Goal: Task Accomplishment & Management: Complete application form

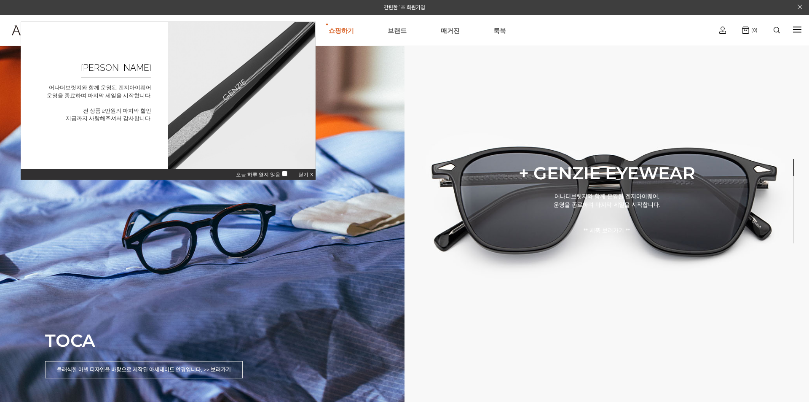
click at [312, 175] on span "닫기 X" at bounding box center [305, 175] width 15 height 6
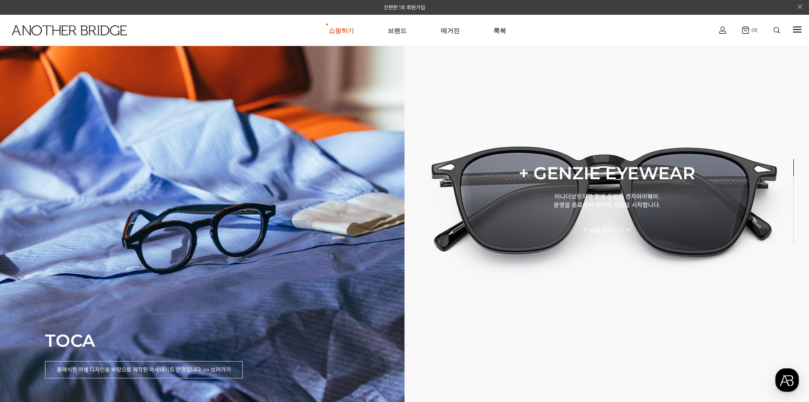
click at [799, 29] on div at bounding box center [797, 29] width 8 height 1
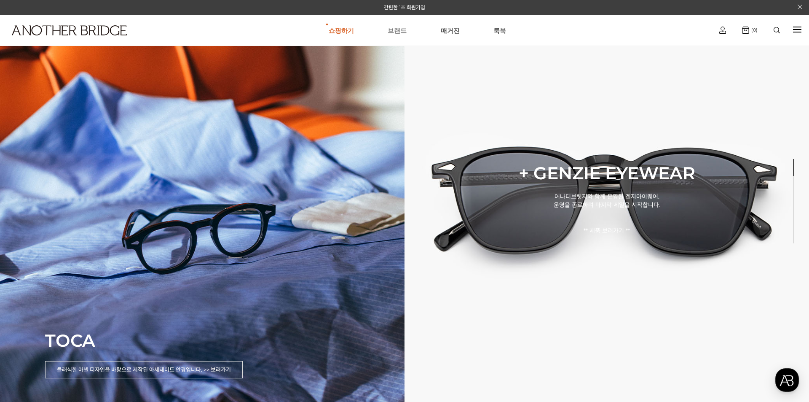
click at [403, 33] on link "브랜드" at bounding box center [397, 30] width 19 height 30
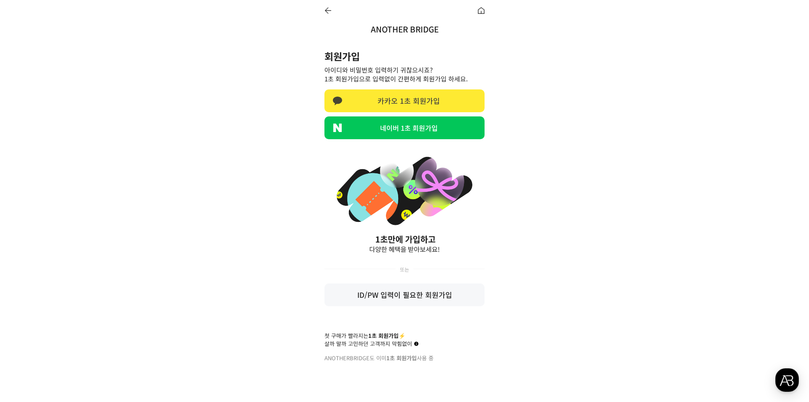
click at [419, 102] on link "카카오 1초 회원가입" at bounding box center [405, 100] width 160 height 23
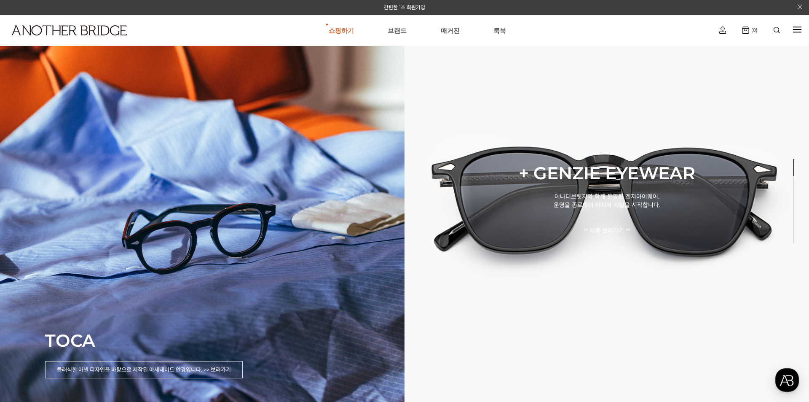
click at [791, 32] on div "쇼핑하기 AnotherBridge Genzie BEST 브랜드 매거진 룩북 로그아웃 마이페이지 주문조회 (0)" at bounding box center [404, 30] width 809 height 31
click at [723, 56] on link "마이페이지" at bounding box center [722, 57] width 51 height 10
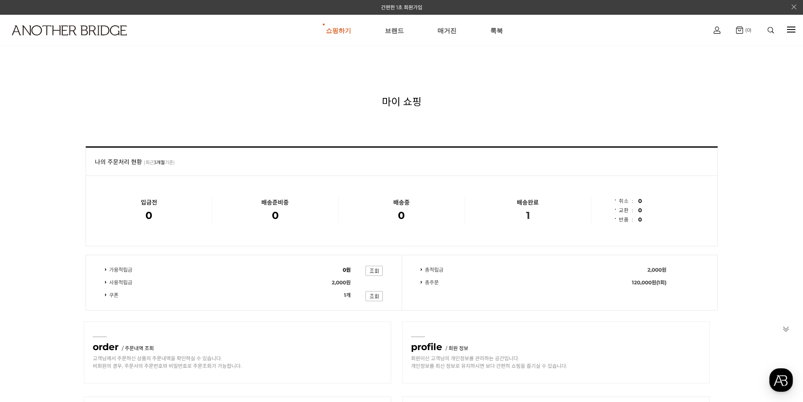
click at [527, 218] on span "1" at bounding box center [528, 215] width 4 height 12
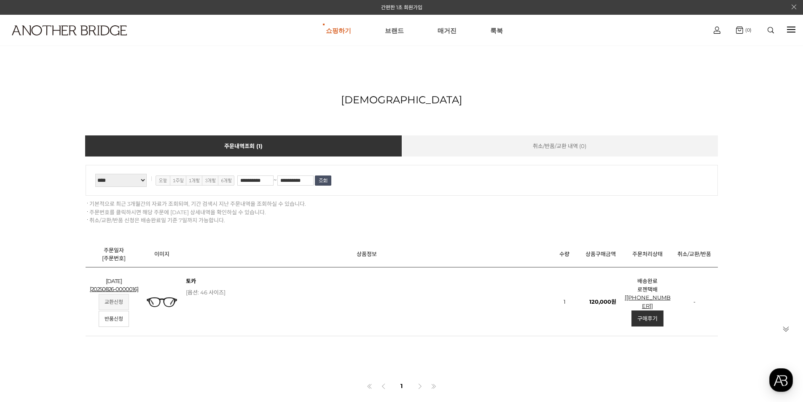
click at [116, 306] on link "교환신청" at bounding box center [114, 302] width 30 height 16
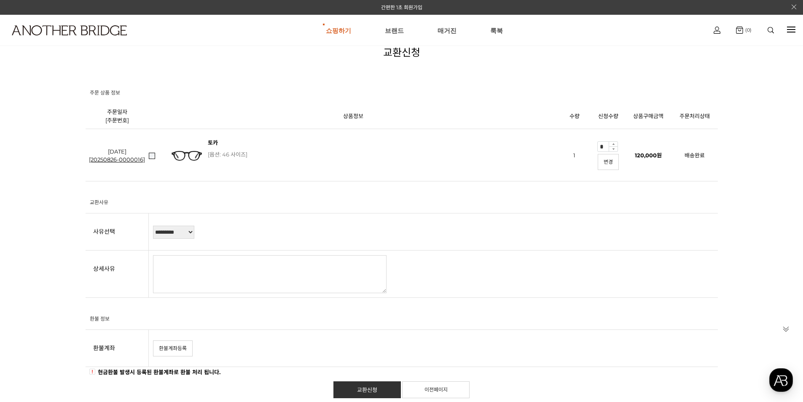
scroll to position [126, 0]
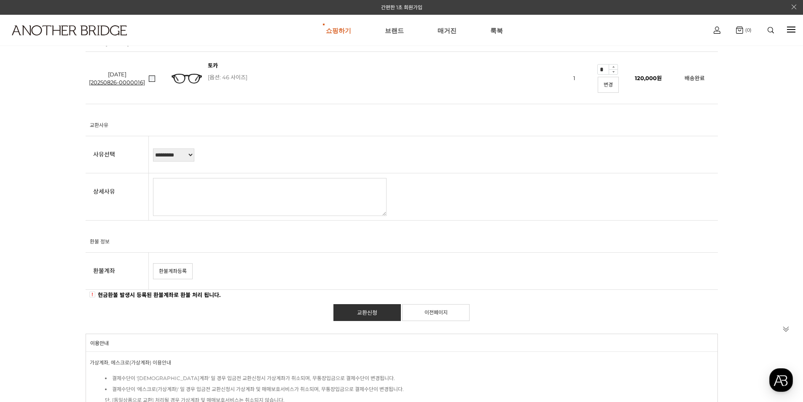
click at [188, 158] on select "********* **** ****** **** ****" at bounding box center [173, 154] width 41 height 13
click at [238, 152] on td "********* **** ****** **** ****" at bounding box center [433, 154] width 569 height 37
click at [189, 156] on select "********* **** ****** **** ****" at bounding box center [173, 154] width 41 height 13
select select "*"
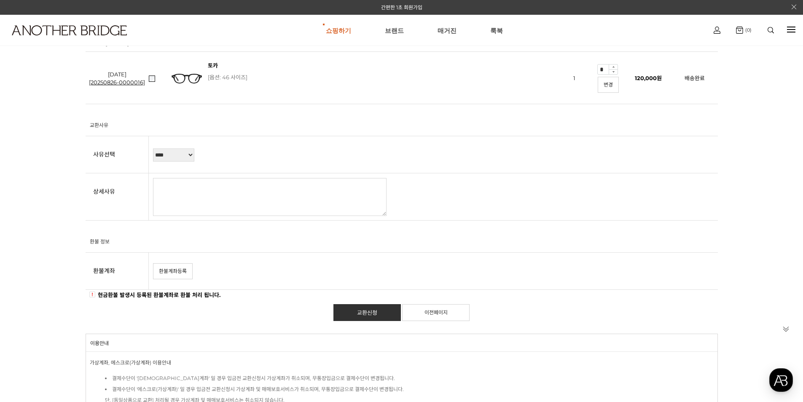
click at [153, 148] on select "********* **** ****** **** ****" at bounding box center [173, 154] width 41 height 13
click at [181, 189] on textarea at bounding box center [270, 197] width 234 height 38
type textarea "**********"
click at [415, 240] on h3 "환불 정보" at bounding box center [404, 240] width 628 height 7
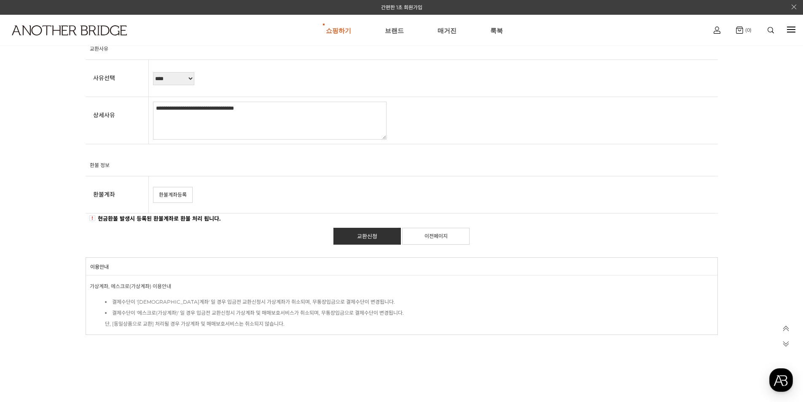
scroll to position [211, 0]
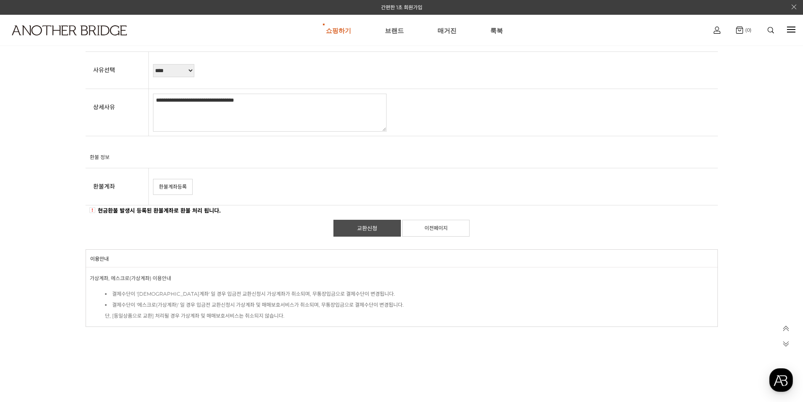
click at [371, 229] on link "교환신청" at bounding box center [366, 228] width 67 height 17
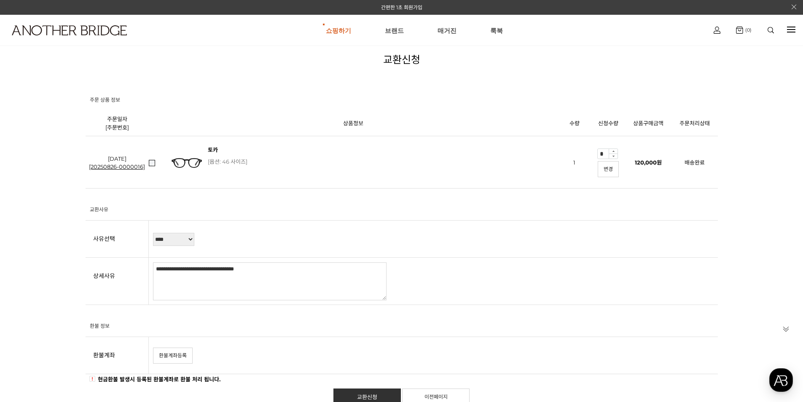
scroll to position [169, 0]
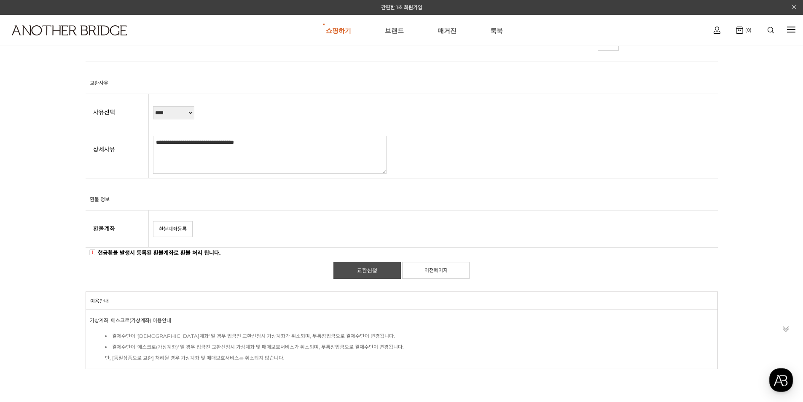
click at [360, 267] on link "교환신청" at bounding box center [366, 270] width 67 height 17
click at [180, 228] on link "환불계좌등록" at bounding box center [173, 229] width 40 height 16
drag, startPoint x: 369, startPoint y: 268, endPoint x: 440, endPoint y: 45, distance: 234.4
click at [369, 268] on link "교환신청" at bounding box center [366, 270] width 67 height 17
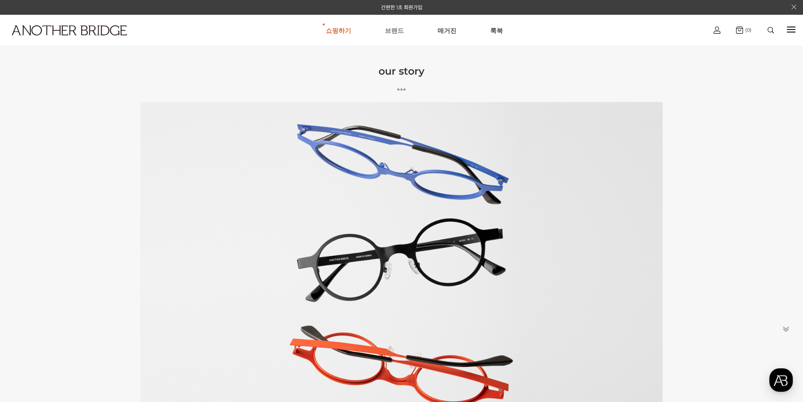
click at [402, 33] on link "브랜드" at bounding box center [394, 30] width 19 height 30
click at [774, 33] on img at bounding box center [771, 30] width 6 height 6
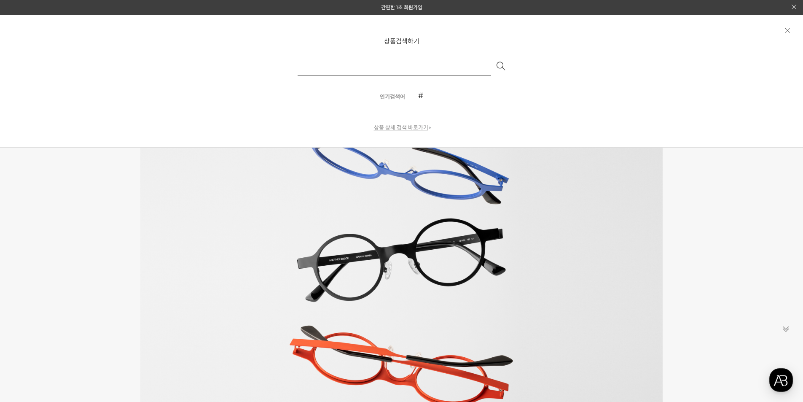
click at [376, 64] on input "text" at bounding box center [395, 66] width 194 height 20
type input "**"
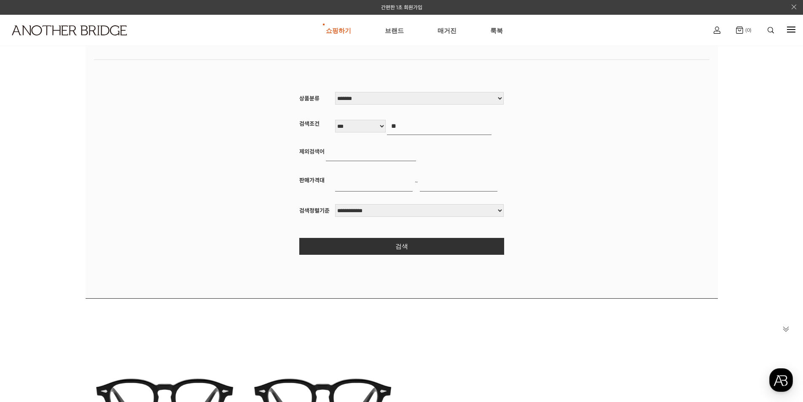
scroll to position [295, 0]
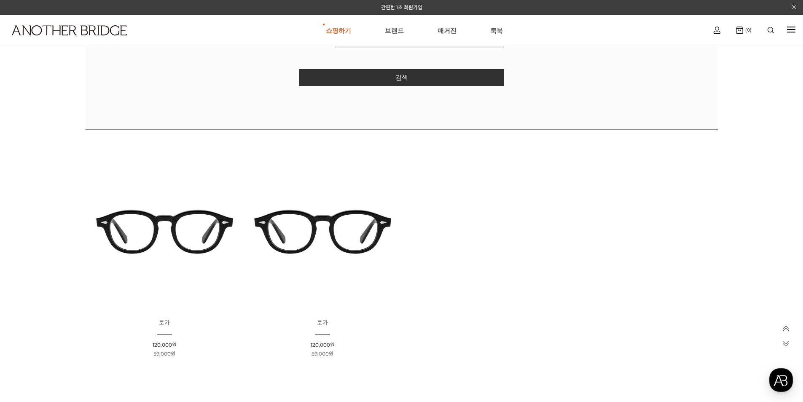
click at [204, 237] on img at bounding box center [165, 231] width 152 height 152
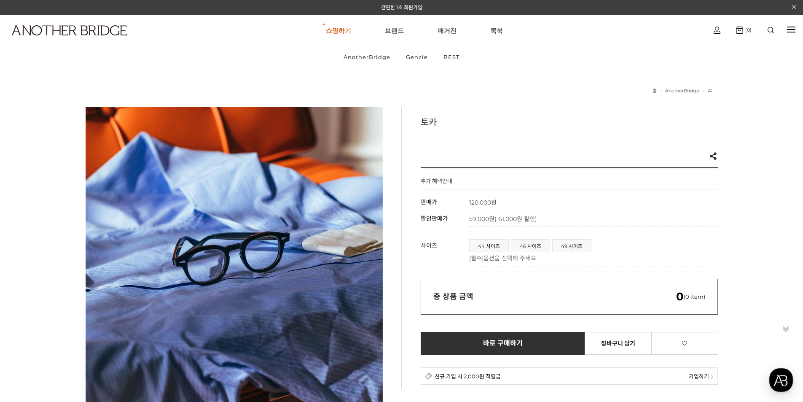
click at [624, 254] on p "[필수] 옵션을 선택해 주세요" at bounding box center [591, 257] width 245 height 8
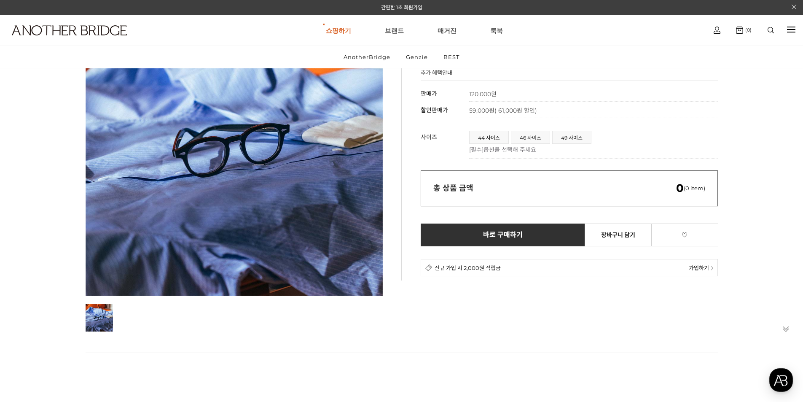
scroll to position [169, 0]
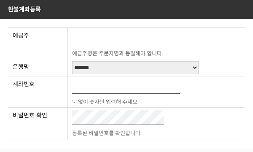
click at [106, 39] on input "text" at bounding box center [109, 37] width 74 height 15
type input "***"
click at [106, 64] on select "**********" at bounding box center [135, 67] width 126 height 13
select select "*******"
click at [72, 61] on select "**********" at bounding box center [135, 67] width 126 height 13
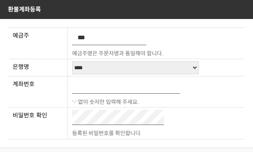
click at [113, 89] on input "text" at bounding box center [126, 85] width 108 height 15
click at [115, 89] on input "text" at bounding box center [126, 85] width 108 height 15
click at [100, 84] on input "**********" at bounding box center [126, 85] width 108 height 15
type input "**********"
click at [186, 127] on td "등록된 비밀번호를 확인합니다." at bounding box center [155, 123] width 177 height 31
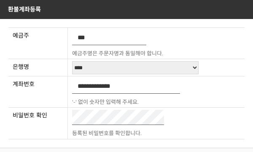
scroll to position [36, 0]
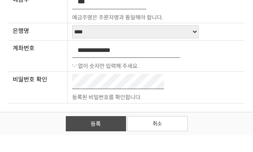
click at [110, 126] on link "등록" at bounding box center [96, 123] width 60 height 15
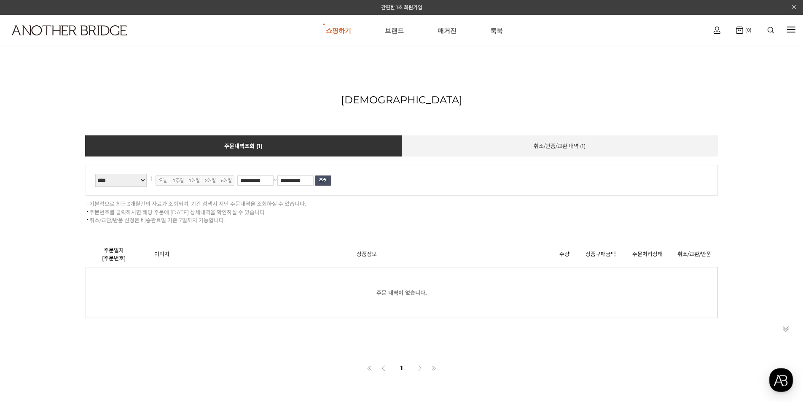
click at [544, 146] on link "취소/반품/교환 내역 ( 1 )" at bounding box center [559, 145] width 317 height 21
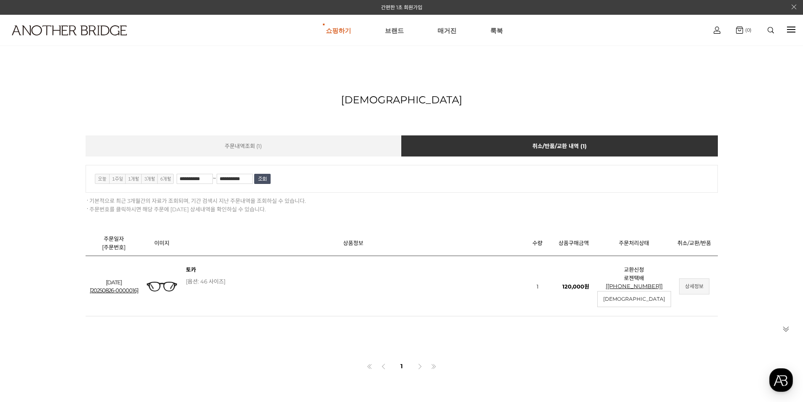
click at [704, 286] on link "상세정보" at bounding box center [694, 286] width 30 height 16
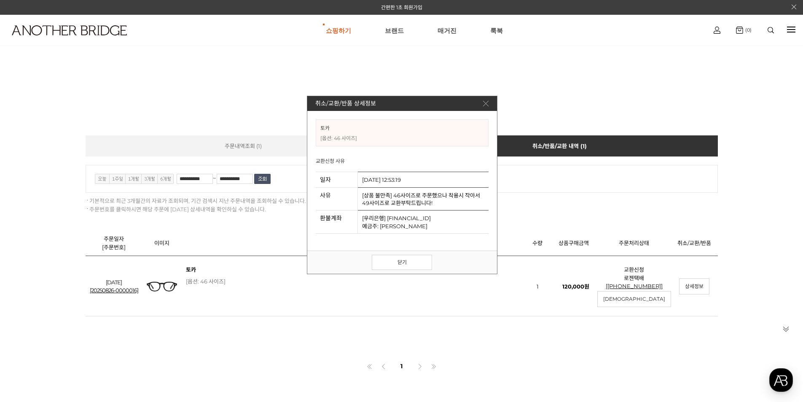
click at [486, 103] on img at bounding box center [485, 103] width 5 height 5
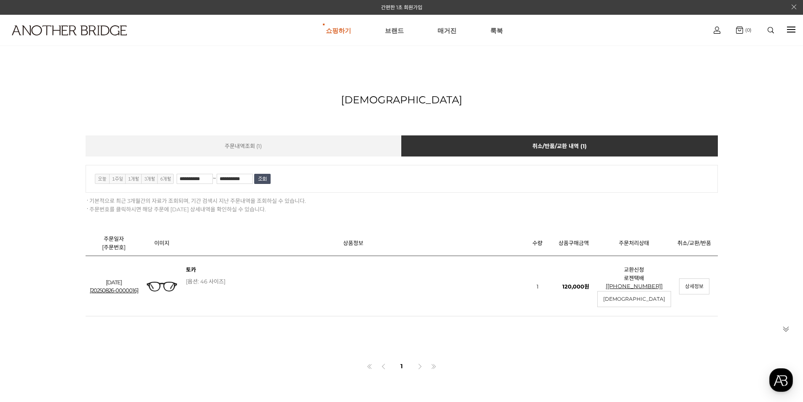
click at [510, 205] on li "기본적으로 최근 3개월간의 자료가 조회되며, 기간 검색시 지난 주문내역을 조회하실 수 있습니다." at bounding box center [402, 201] width 632 height 8
click at [738, 265] on div "**********" at bounding box center [401, 300] width 803 height 472
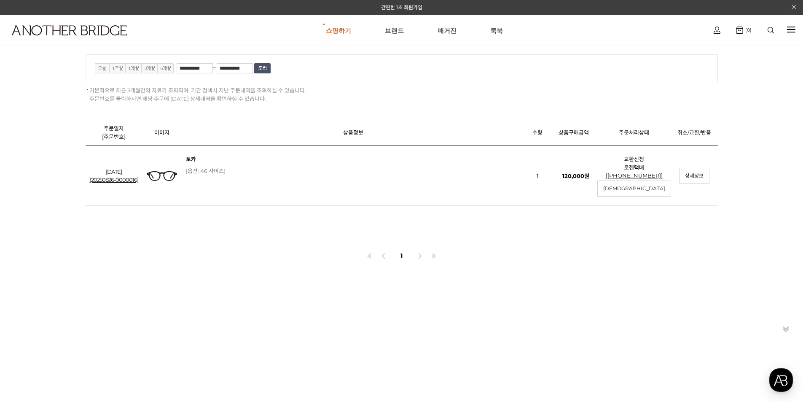
scroll to position [169, 0]
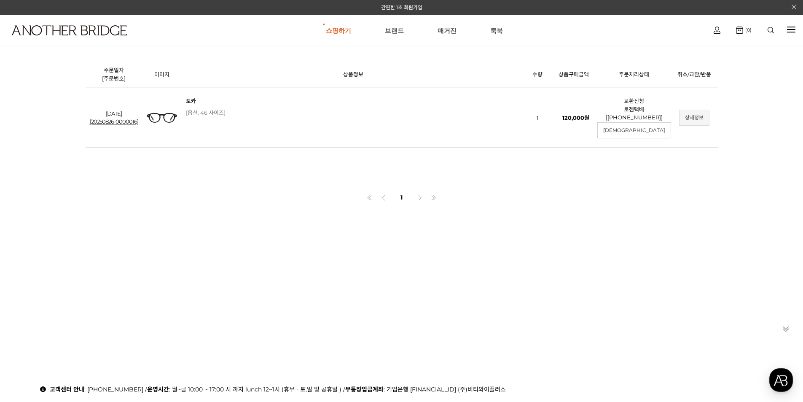
click at [696, 117] on link "상세정보" at bounding box center [694, 118] width 30 height 16
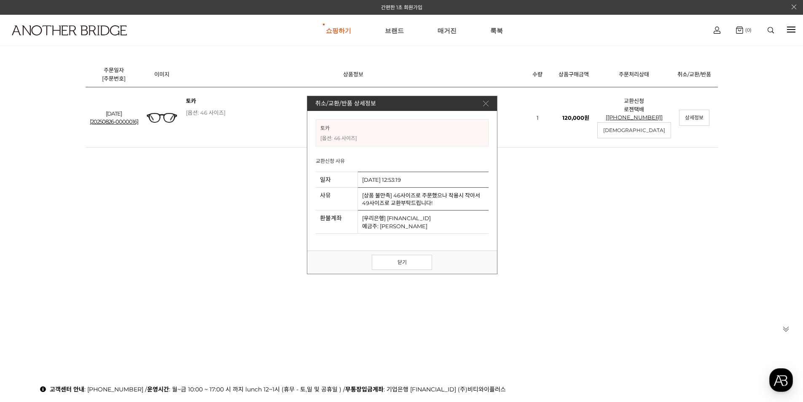
click at [488, 104] on img at bounding box center [485, 103] width 5 height 5
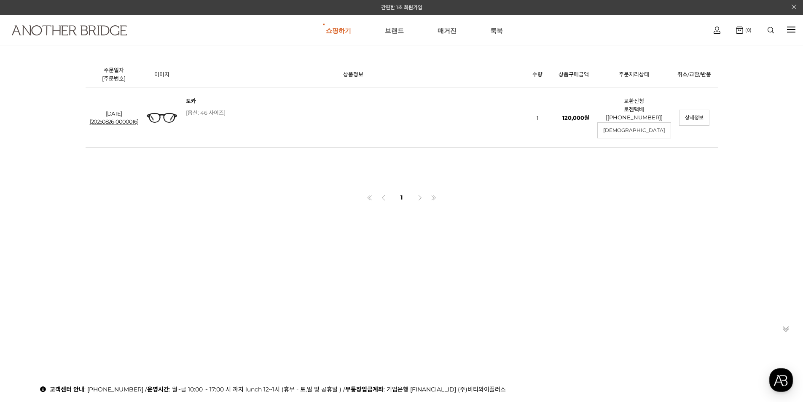
click at [89, 33] on img at bounding box center [69, 30] width 115 height 10
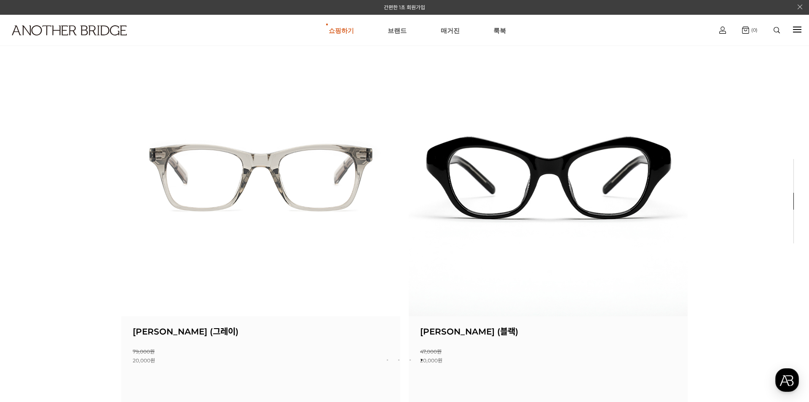
click at [800, 31] on div at bounding box center [797, 30] width 8 height 10
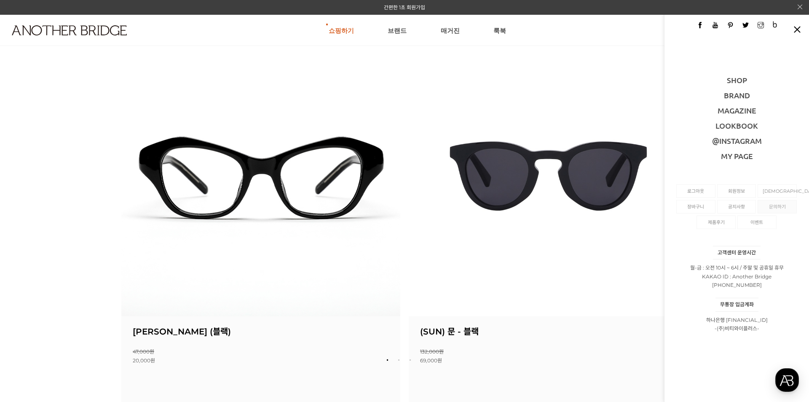
click at [772, 209] on link "문의하기" at bounding box center [777, 206] width 29 height 13
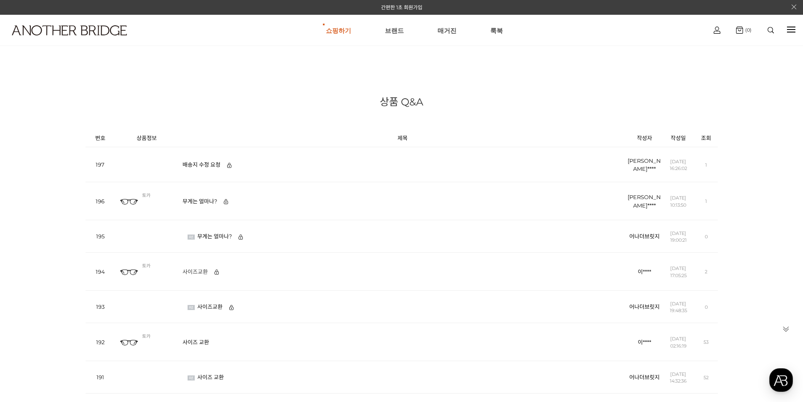
click at [201, 268] on link "사이즈교환" at bounding box center [198, 271] width 30 height 7
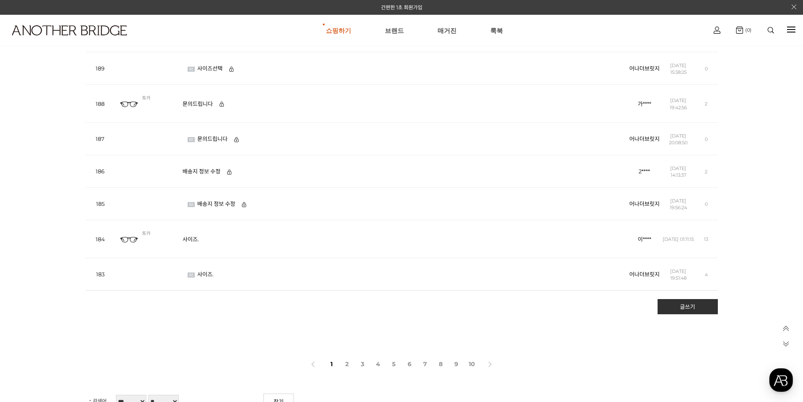
scroll to position [379, 0]
click at [688, 305] on link "글쓰기" at bounding box center [688, 305] width 60 height 15
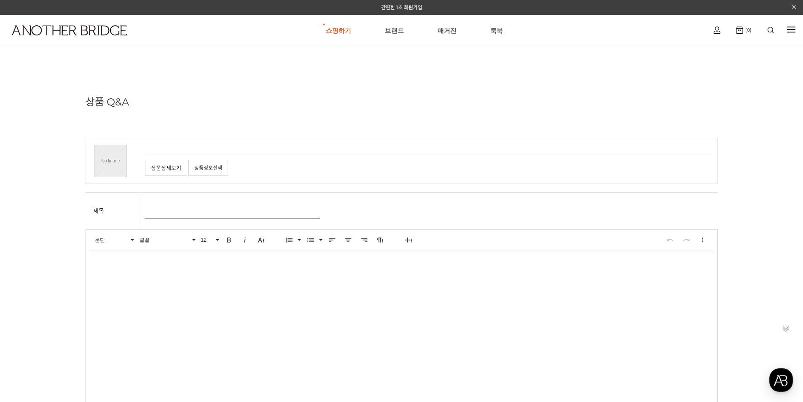
click at [193, 215] on input "text" at bounding box center [232, 211] width 175 height 15
type input "******"
click at [184, 286] on body at bounding box center [402, 343] width 632 height 186
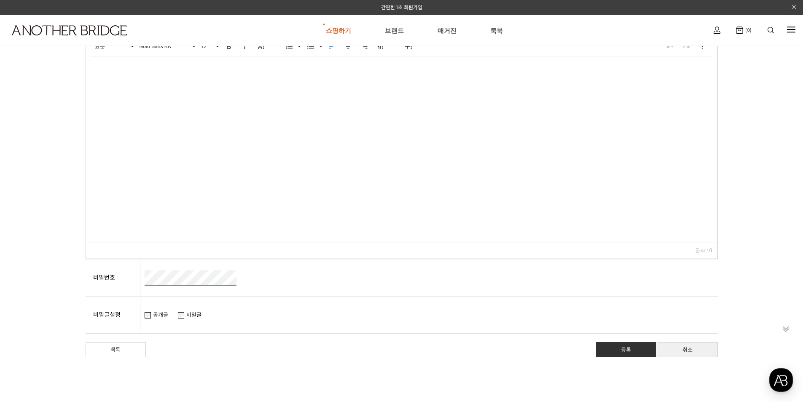
scroll to position [126, 0]
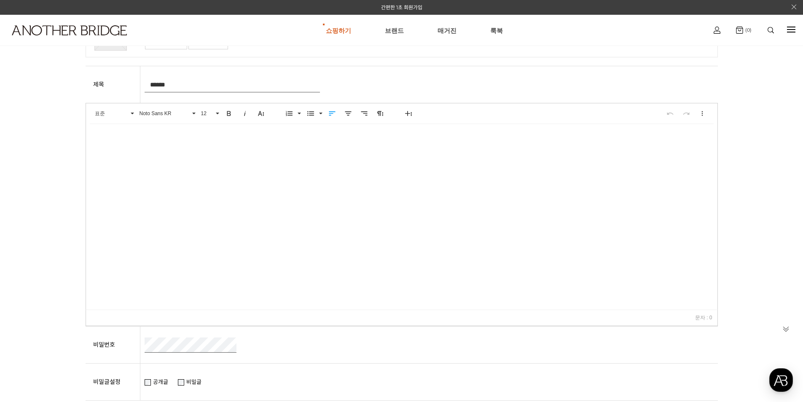
click at [172, 139] on p at bounding box center [401, 136] width 615 height 8
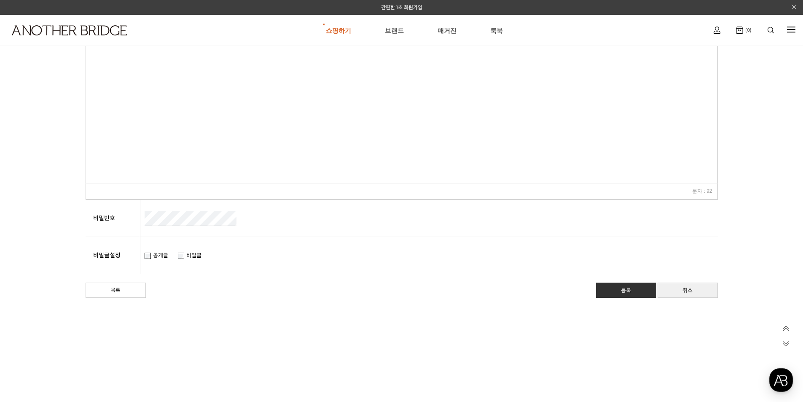
click at [101, 206] on tr "비밀번호 (영문 대소문자/숫자/특수문자 중 2가지 이상 조합, 10자~16자)" at bounding box center [402, 217] width 632 height 37
click at [626, 291] on link "등록" at bounding box center [626, 289] width 60 height 15
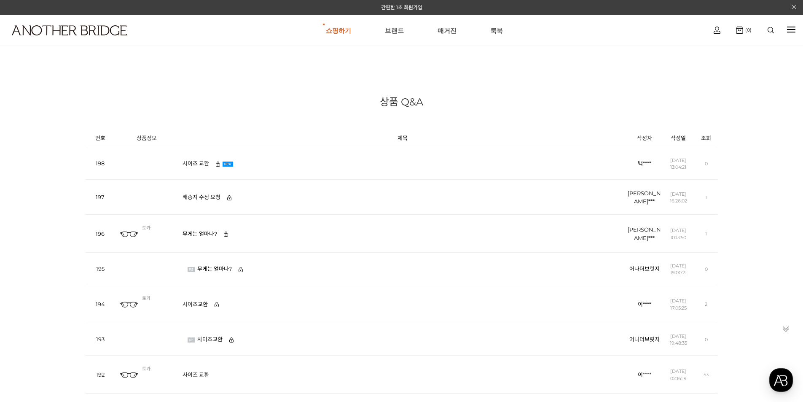
click at [619, 101] on div "상품 Q&A 상품 Q&A입니다." at bounding box center [402, 90] width 632 height 53
click at [720, 64] on link "[DEMOGRAPHIC_DATA]" at bounding box center [716, 67] width 51 height 10
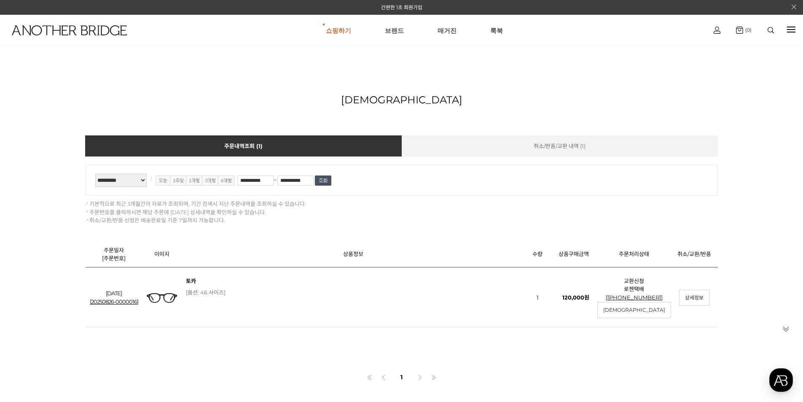
click at [767, 212] on div "**********" at bounding box center [401, 300] width 803 height 472
click at [761, 192] on div "**********" at bounding box center [401, 300] width 803 height 472
click at [698, 300] on link "상세정보" at bounding box center [694, 298] width 30 height 16
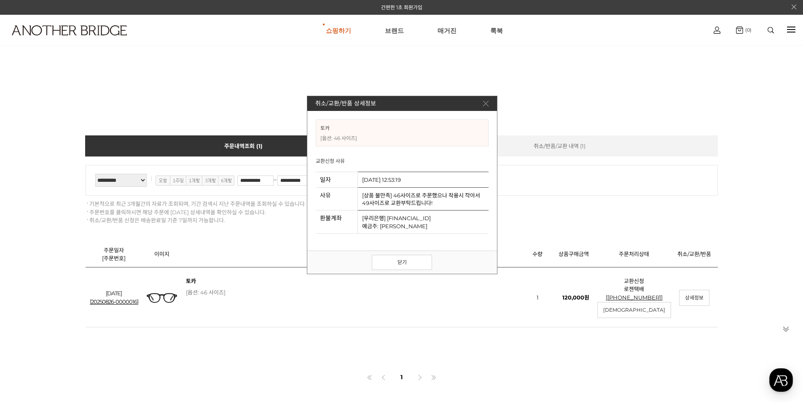
click at [486, 104] on img at bounding box center [485, 103] width 5 height 5
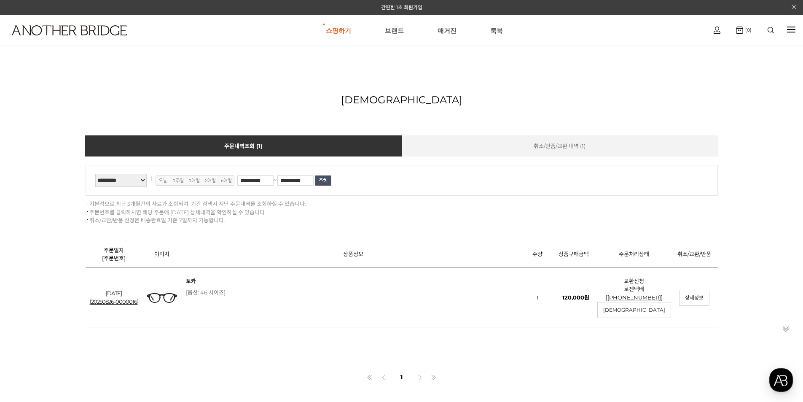
click at [767, 30] on div at bounding box center [771, 30] width 27 height 6
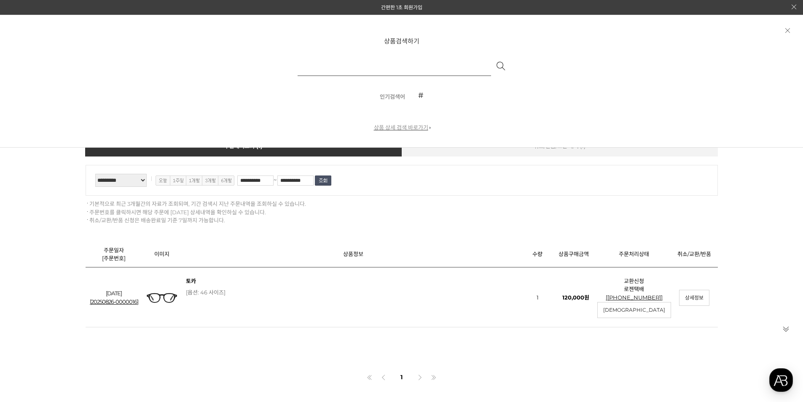
click at [434, 71] on input "text" at bounding box center [395, 66] width 194 height 20
type input "*"
type input "**"
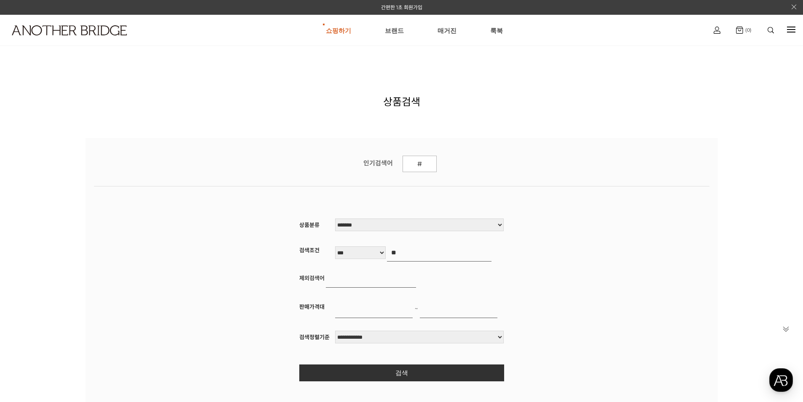
click at [791, 28] on div at bounding box center [791, 30] width 8 height 10
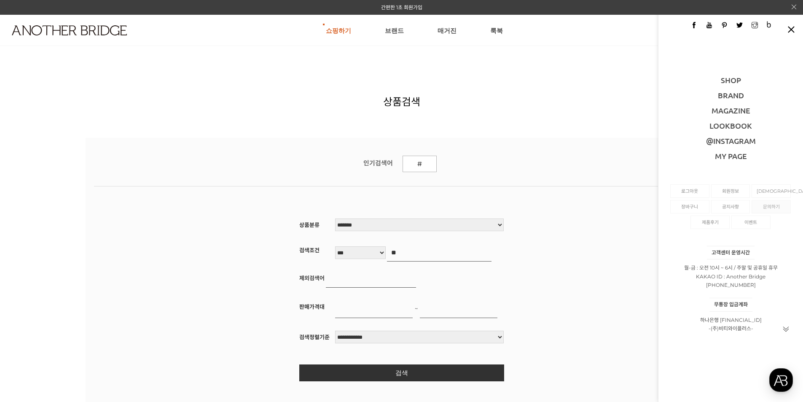
click at [769, 205] on link "문의하기" at bounding box center [771, 206] width 29 height 13
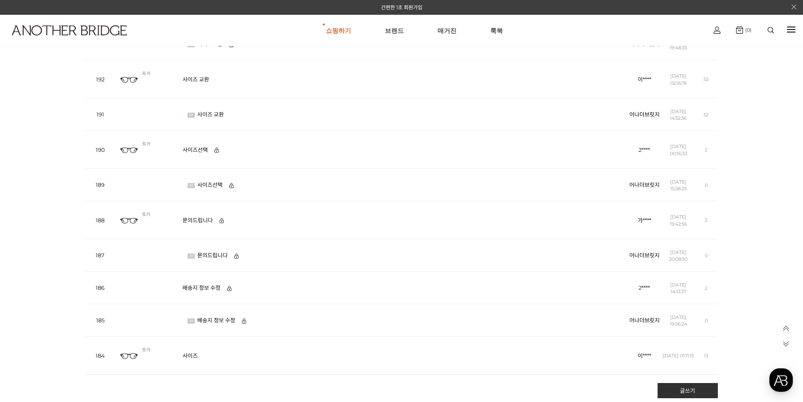
scroll to position [464, 0]
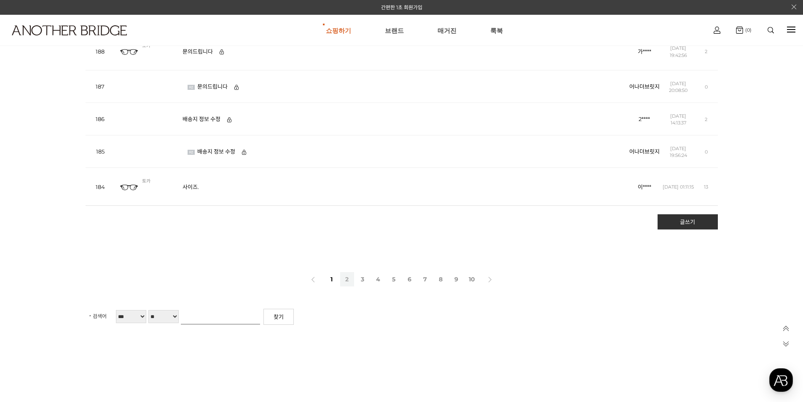
click at [345, 277] on link "2" at bounding box center [347, 279] width 14 height 14
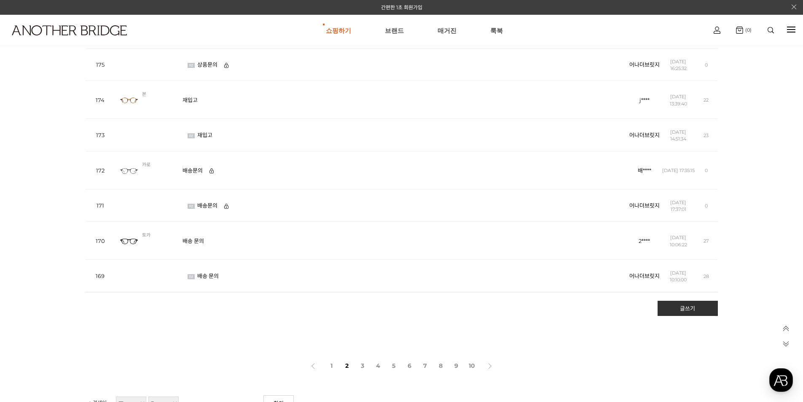
scroll to position [422, 0]
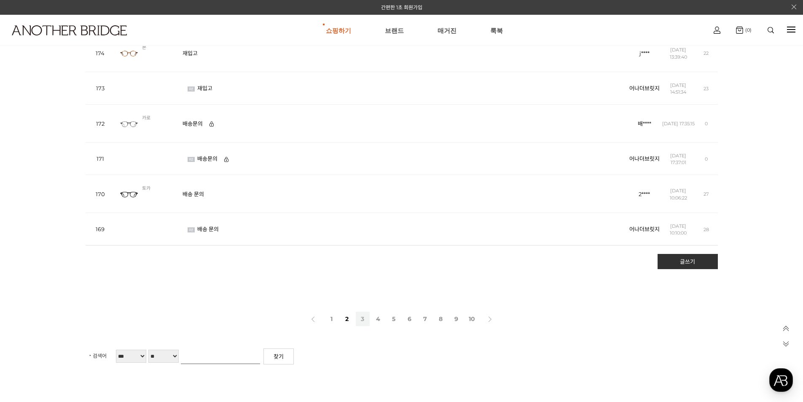
click at [363, 318] on link "3" at bounding box center [363, 319] width 14 height 14
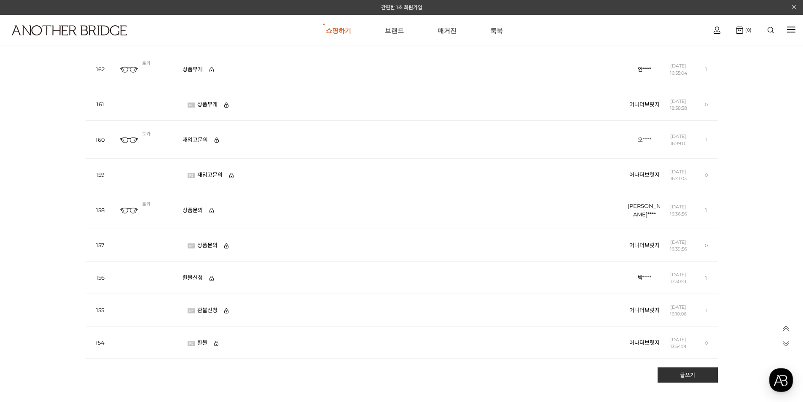
scroll to position [379, 0]
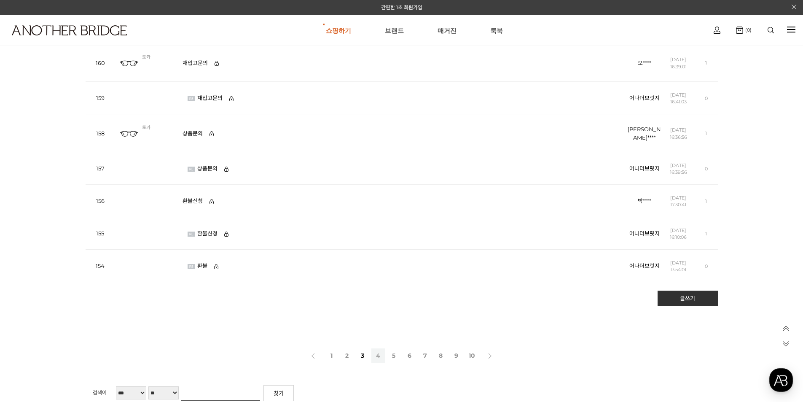
click at [380, 357] on link "4" at bounding box center [378, 355] width 14 height 14
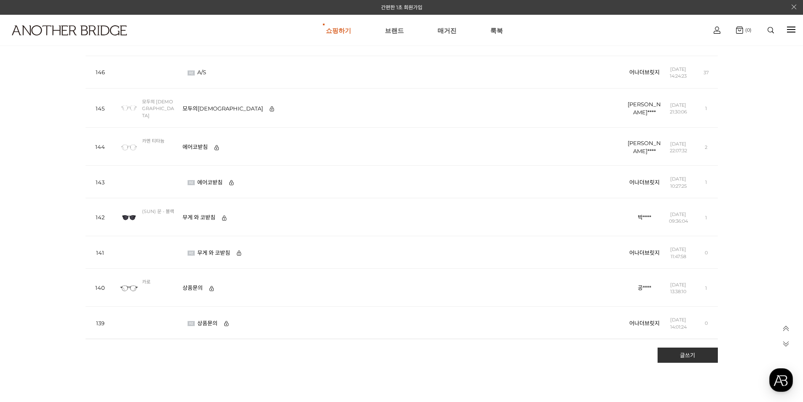
scroll to position [422, 0]
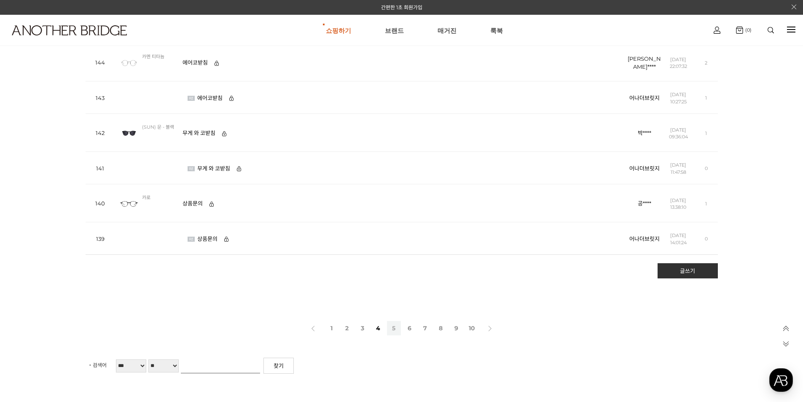
click at [395, 323] on link "5" at bounding box center [394, 328] width 14 height 14
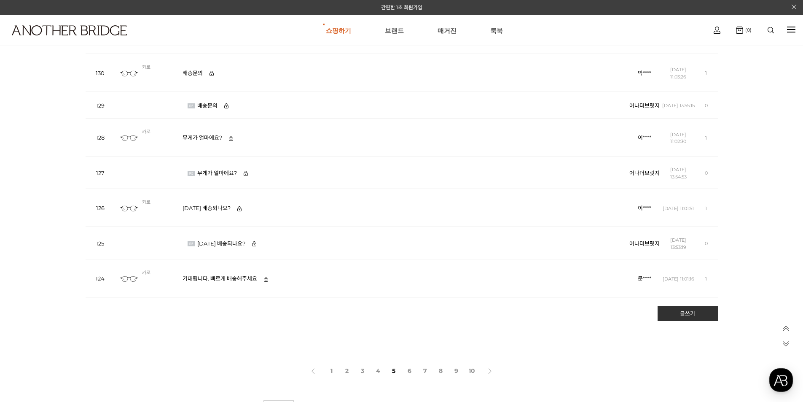
scroll to position [422, 0]
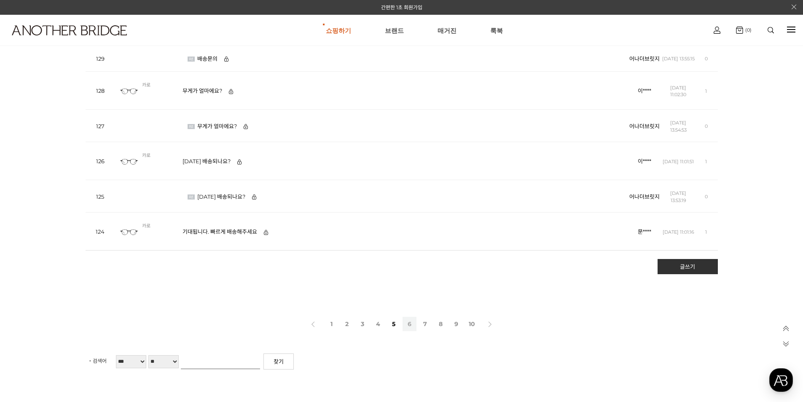
click at [407, 328] on link "6" at bounding box center [410, 324] width 14 height 14
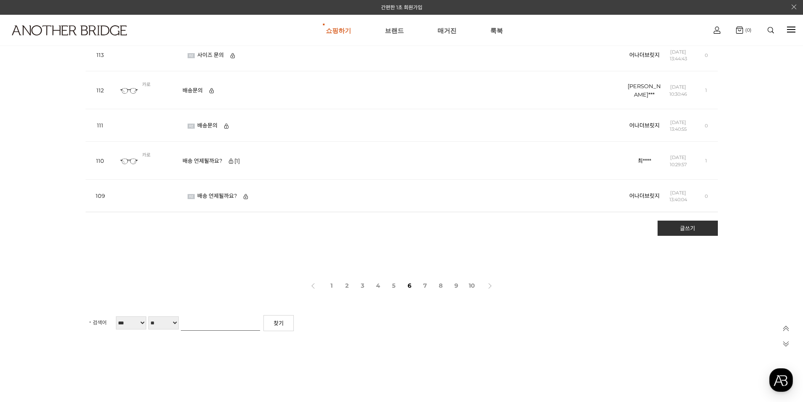
scroll to position [464, 0]
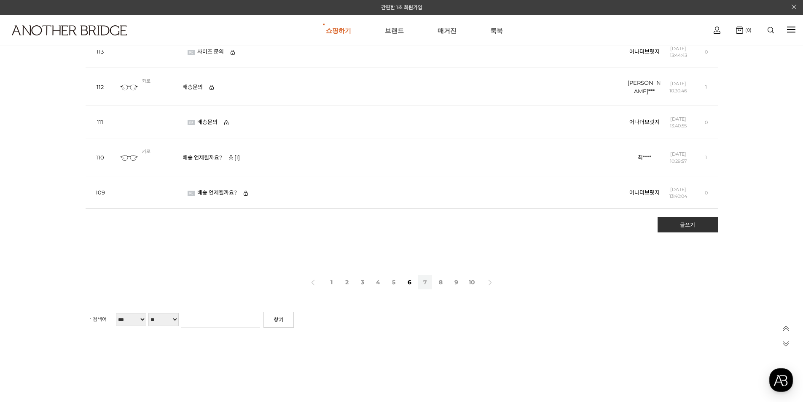
click at [422, 282] on link "7" at bounding box center [425, 282] width 14 height 14
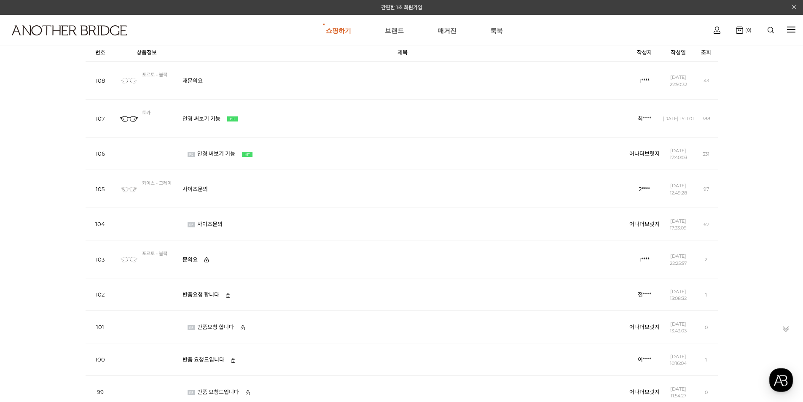
scroll to position [211, 0]
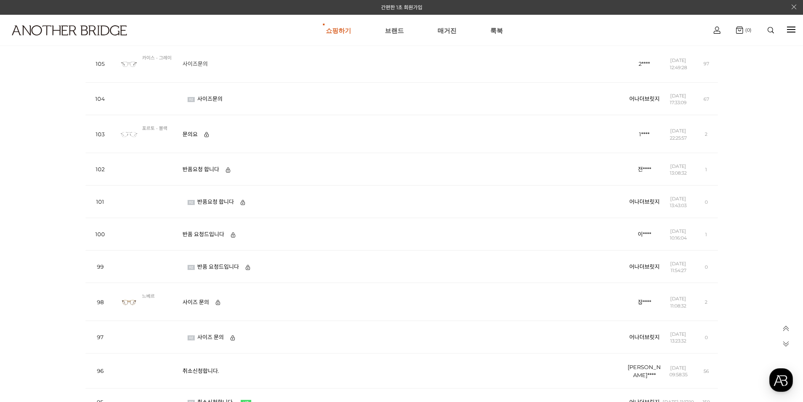
click at [195, 63] on link "사이즈문의" at bounding box center [198, 63] width 30 height 7
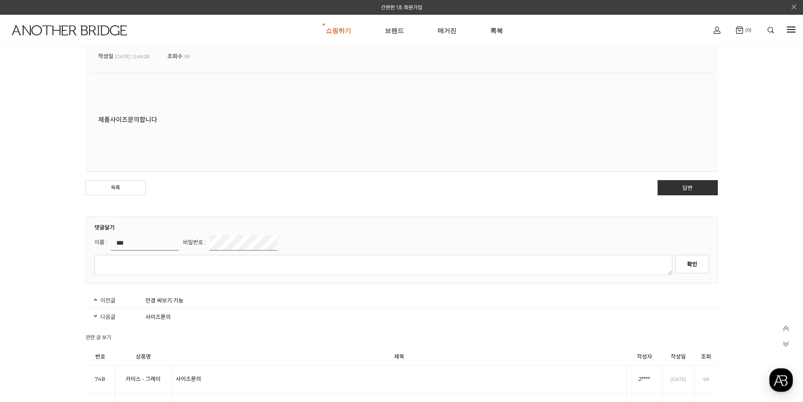
scroll to position [253, 0]
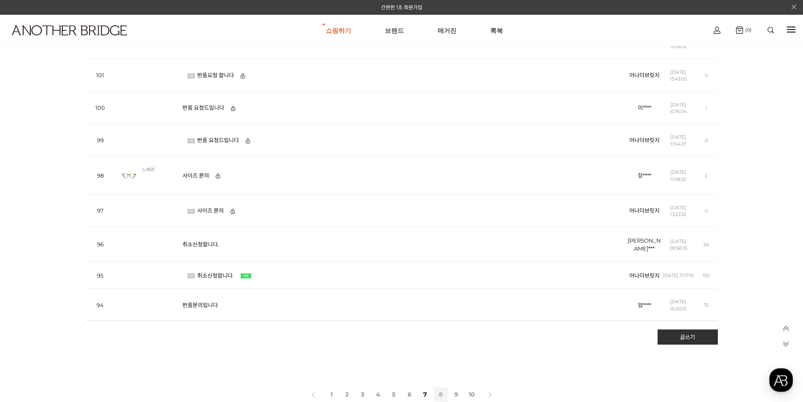
click at [440, 400] on link "8" at bounding box center [441, 394] width 14 height 14
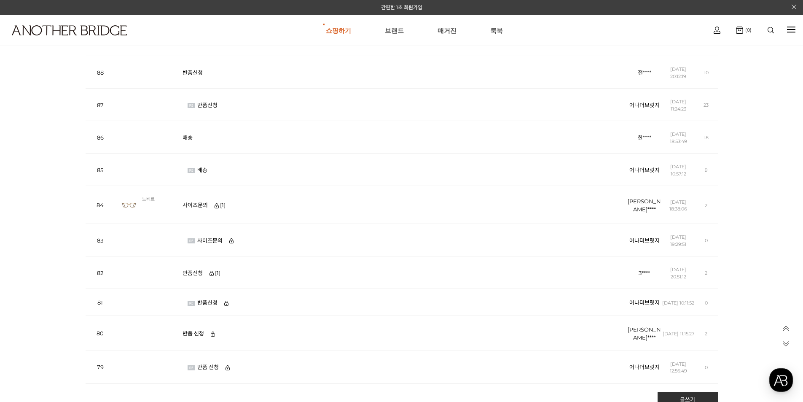
scroll to position [422, 0]
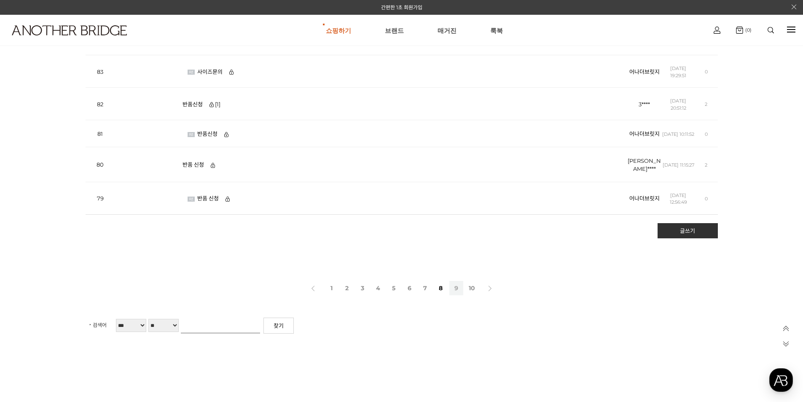
click at [452, 293] on link "9" at bounding box center [456, 288] width 14 height 14
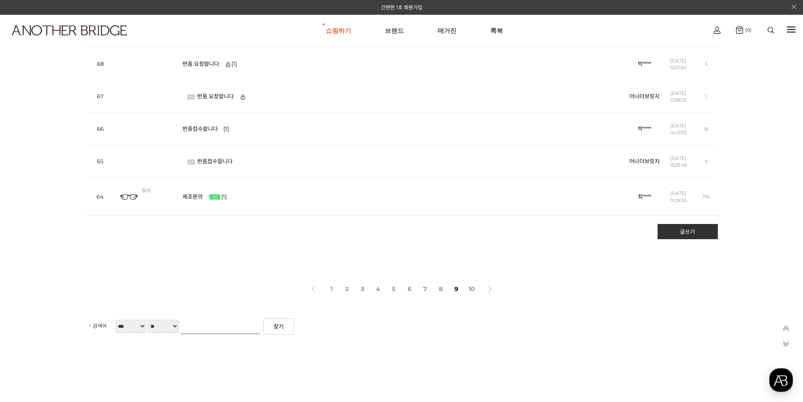
scroll to position [422, 0]
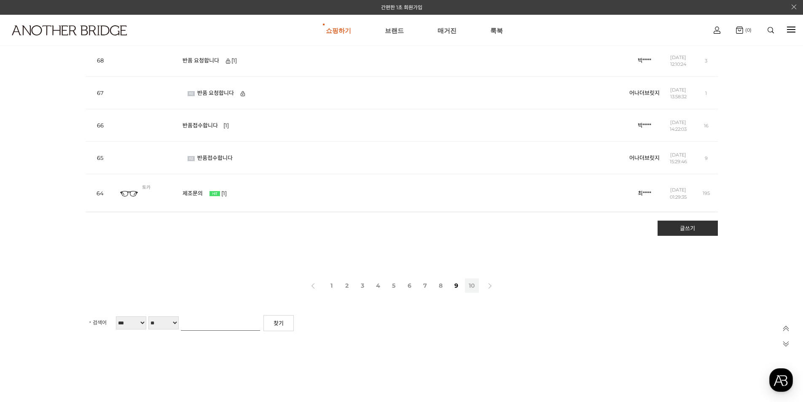
click at [474, 293] on link "10" at bounding box center [472, 285] width 14 height 14
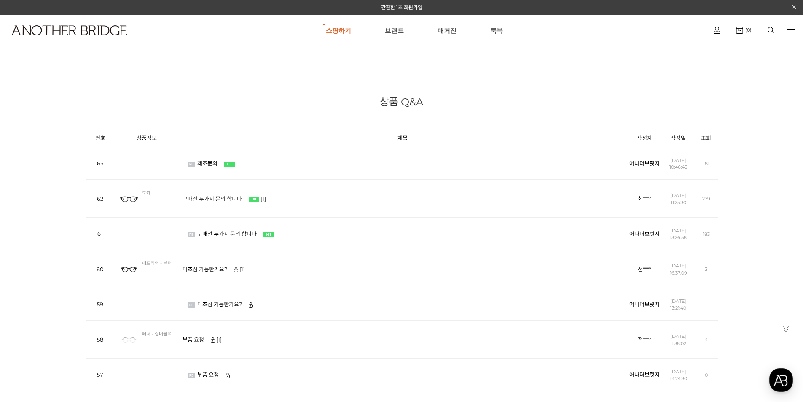
click at [223, 196] on link "구매전 두가지 문의 합니다" at bounding box center [215, 198] width 64 height 7
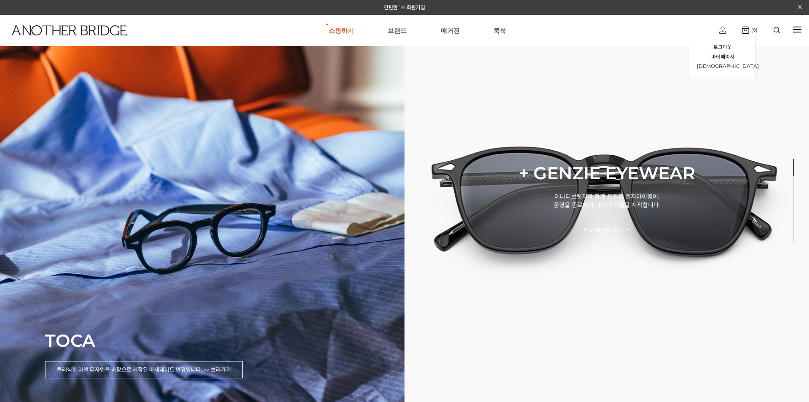
click at [722, 27] on img at bounding box center [723, 30] width 7 height 7
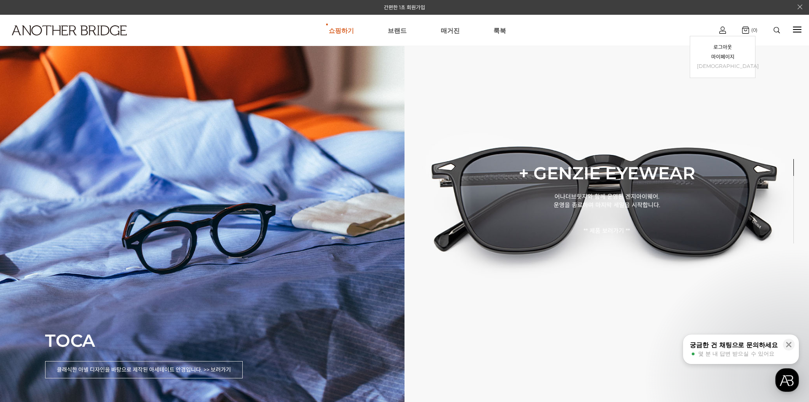
click at [726, 65] on link "[DEMOGRAPHIC_DATA]" at bounding box center [722, 67] width 51 height 10
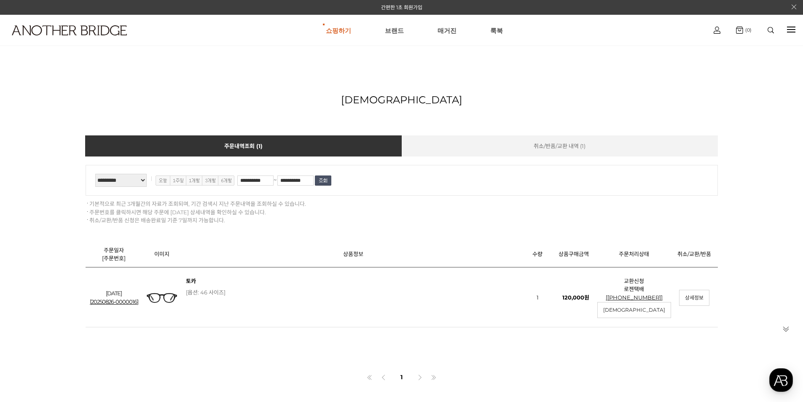
click at [787, 27] on div "쇼핑하기 AnotherBridge Genzie BEST 브랜드 매거진 룩북 로그아웃 마이페이지 주문조회 (0)" at bounding box center [401, 30] width 803 height 31
click at [792, 33] on div at bounding box center [791, 30] width 8 height 10
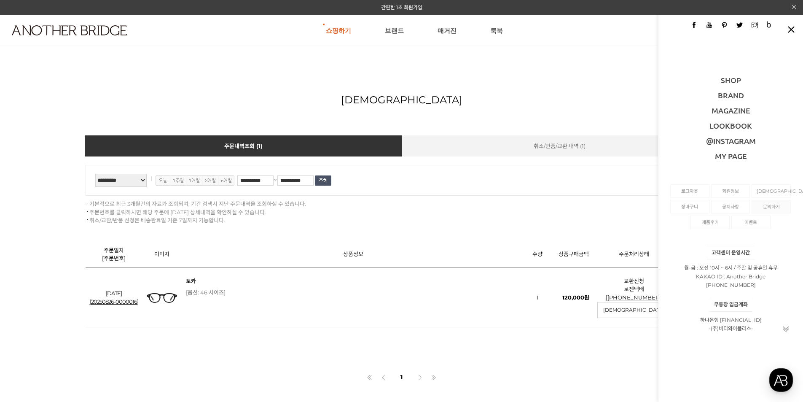
click at [765, 209] on link "문의하기" at bounding box center [771, 206] width 29 height 13
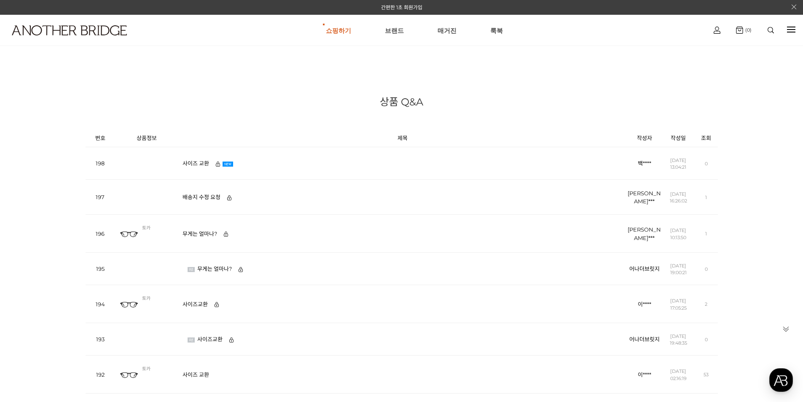
click at [720, 65] on link "[DEMOGRAPHIC_DATA]" at bounding box center [716, 67] width 51 height 10
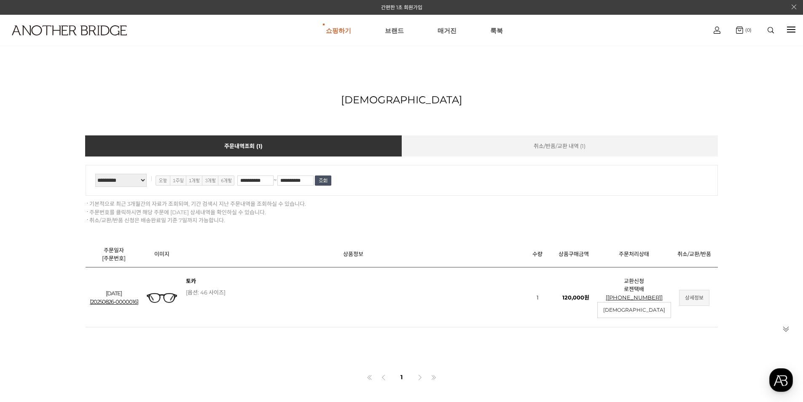
click at [691, 304] on link "상세정보" at bounding box center [694, 298] width 30 height 16
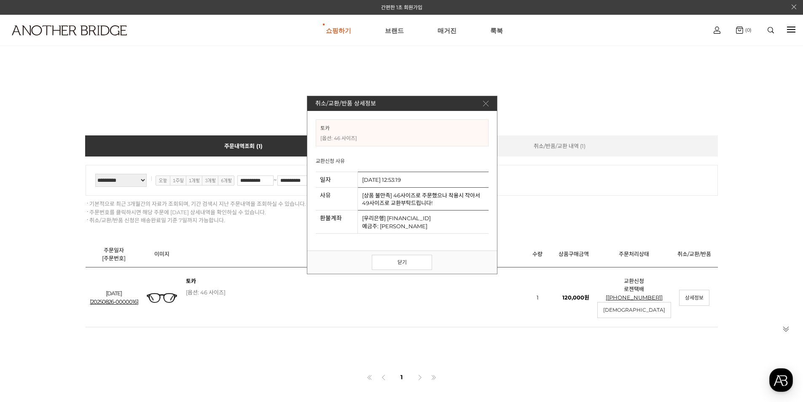
click at [487, 106] on img at bounding box center [485, 103] width 5 height 5
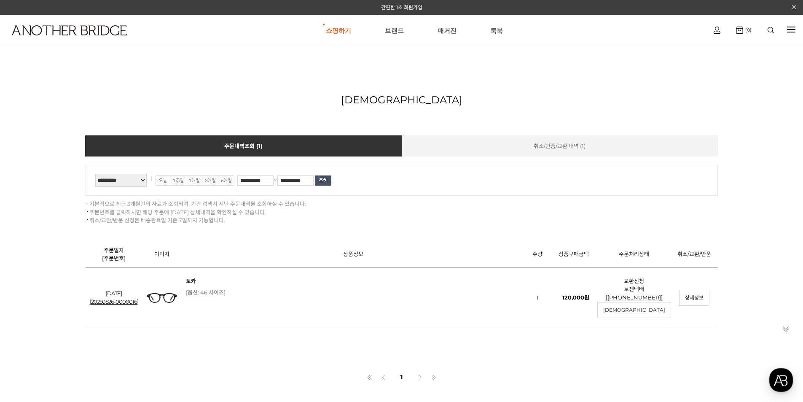
click at [748, 154] on div "**********" at bounding box center [401, 300] width 803 height 472
click at [788, 29] on div at bounding box center [791, 30] width 8 height 10
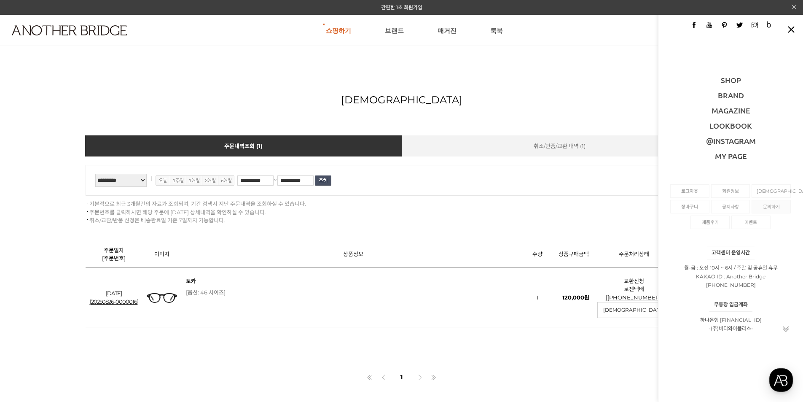
click at [781, 207] on link "문의하기" at bounding box center [771, 206] width 29 height 13
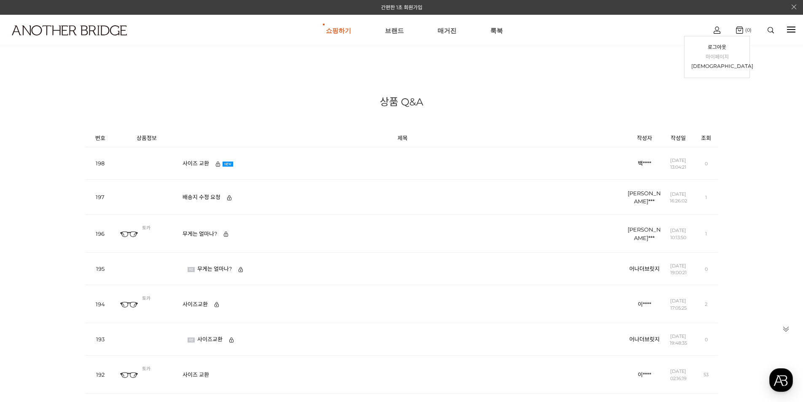
click at [718, 62] on link "마이페이지" at bounding box center [716, 57] width 51 height 10
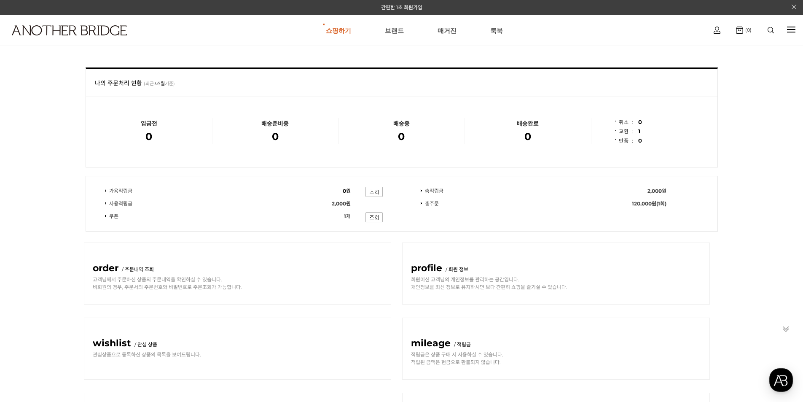
scroll to position [84, 0]
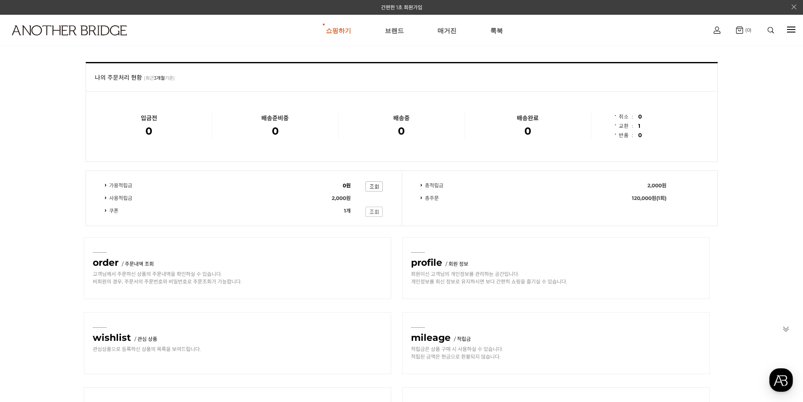
click at [375, 212] on img at bounding box center [374, 212] width 17 height 10
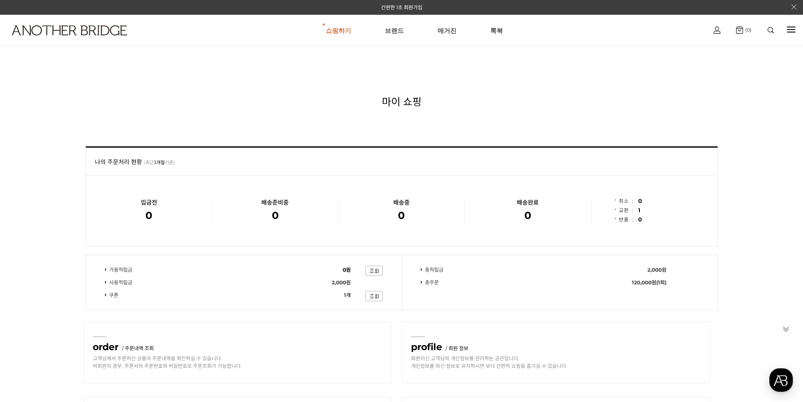
click at [765, 163] on div "현재 위치 홈 마이 쇼핑 마이 쇼핑 저희 쇼핑몰을 이용해 주셔서 감사합니다. 백지수 님은 [ 일반회원 ] 회원이십니다. 0원 이상 구매시 0원…" at bounding box center [401, 396] width 803 height 665
click at [790, 29] on div at bounding box center [791, 30] width 8 height 10
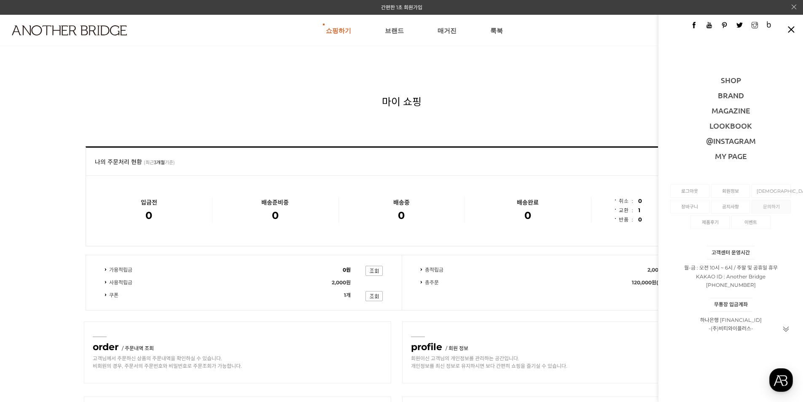
click at [773, 212] on link "문의하기" at bounding box center [771, 206] width 29 height 13
